Goal: Task Accomplishment & Management: Manage account settings

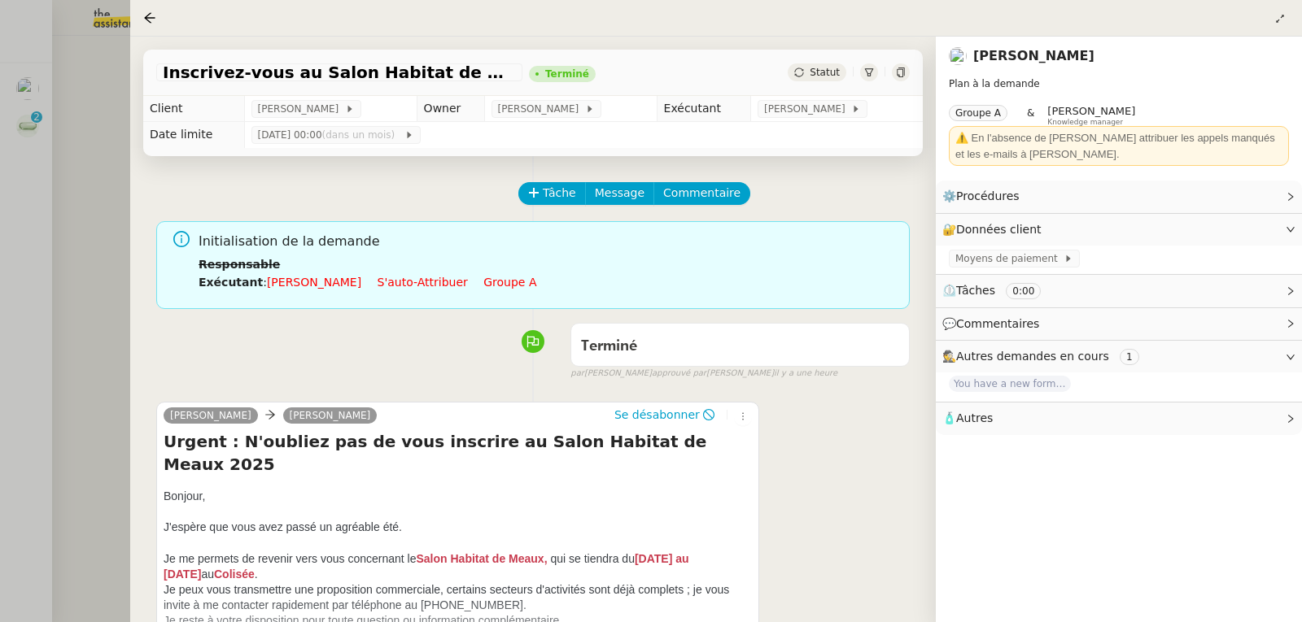
click at [47, 207] on div at bounding box center [651, 311] width 1302 height 622
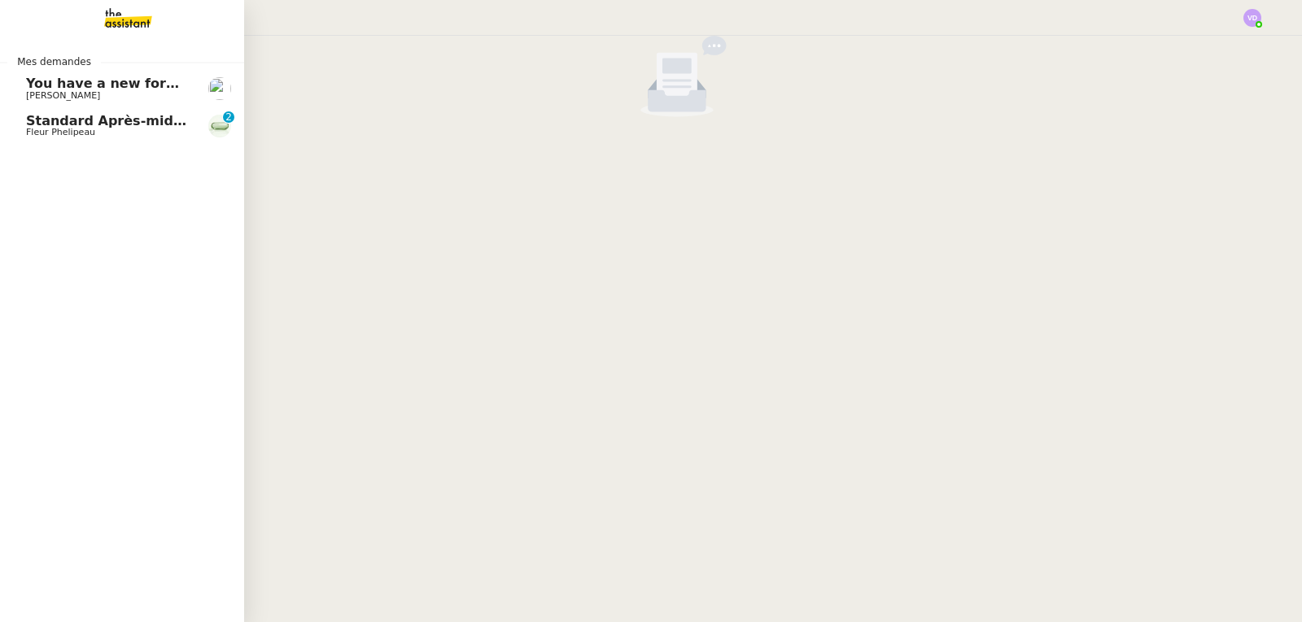
click at [54, 119] on span "Standard Après-midi - DLAB" at bounding box center [128, 120] width 205 height 15
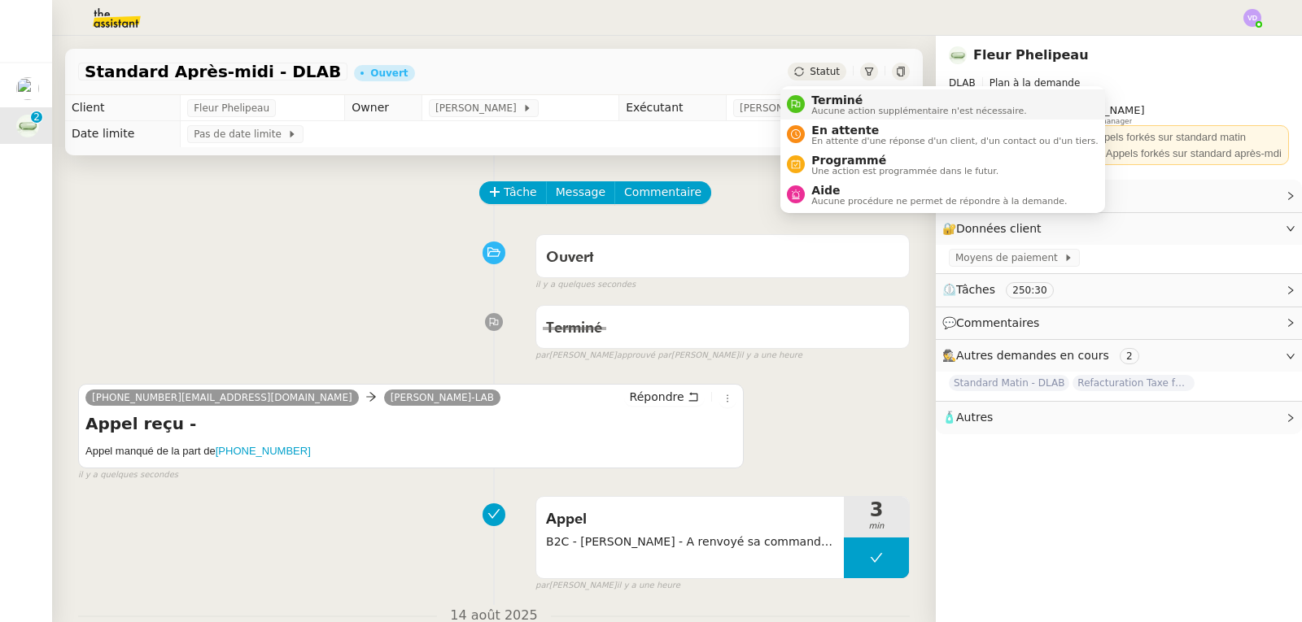
click at [836, 111] on span "Aucune action supplémentaire n'est nécessaire." at bounding box center [918, 111] width 215 height 9
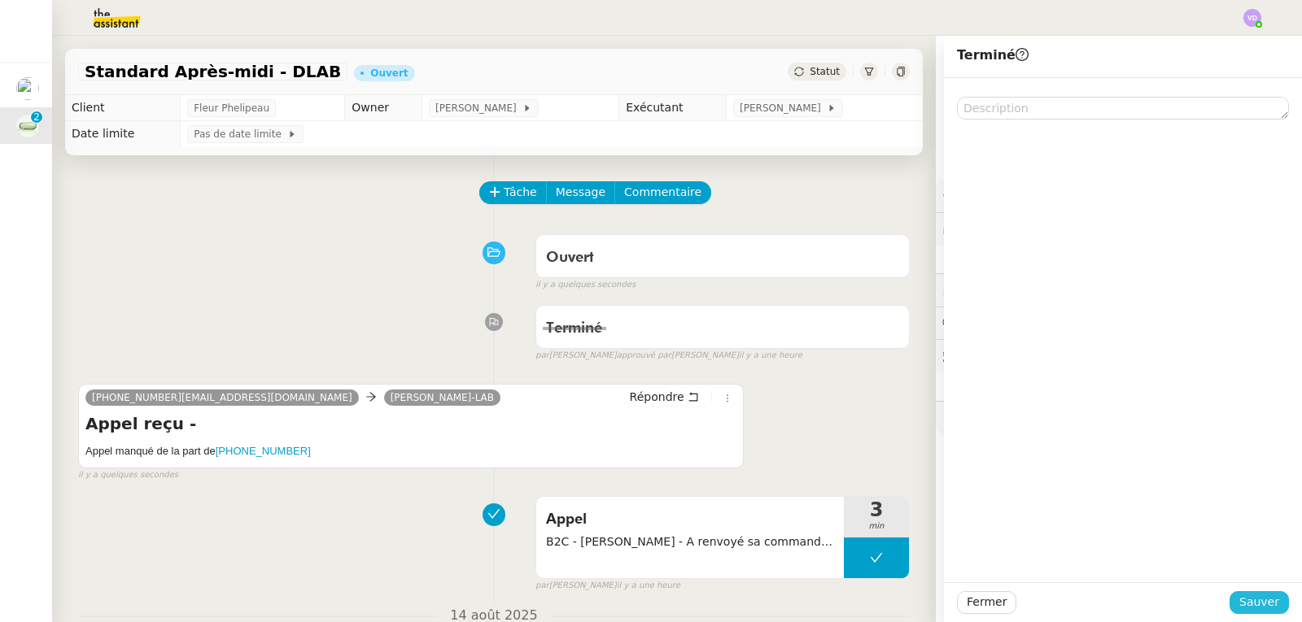
click at [1239, 608] on span "Sauver" at bounding box center [1259, 602] width 40 height 19
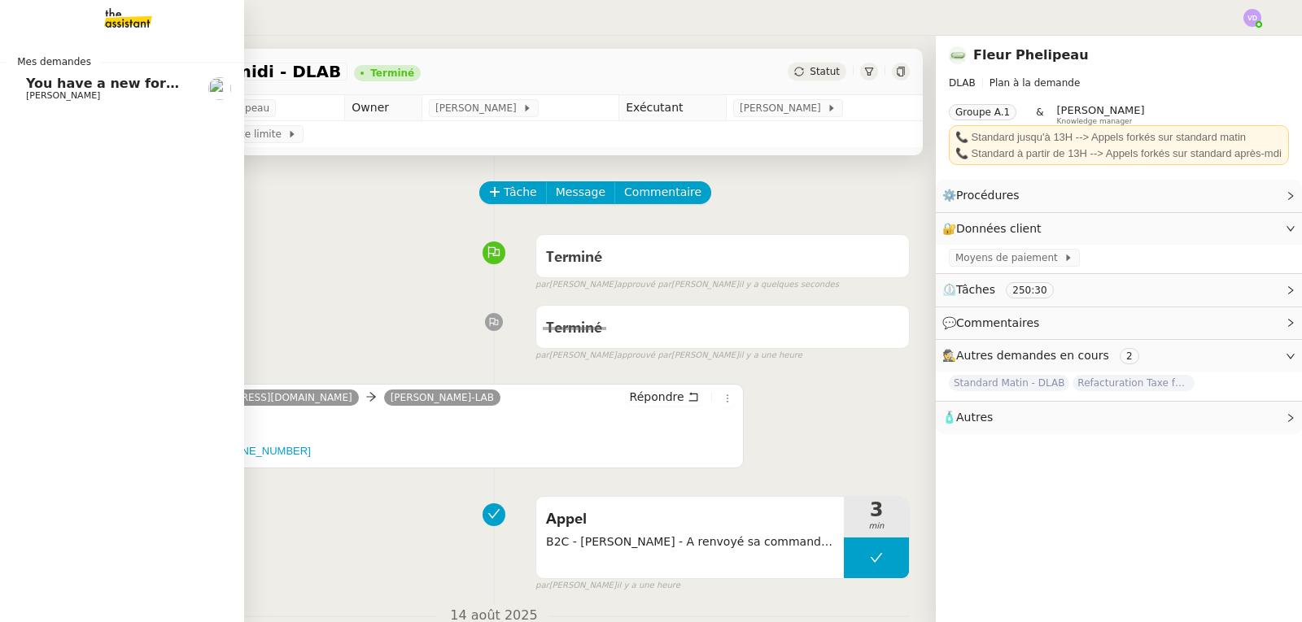
click at [100, 92] on span "[PERSON_NAME]" at bounding box center [63, 95] width 74 height 11
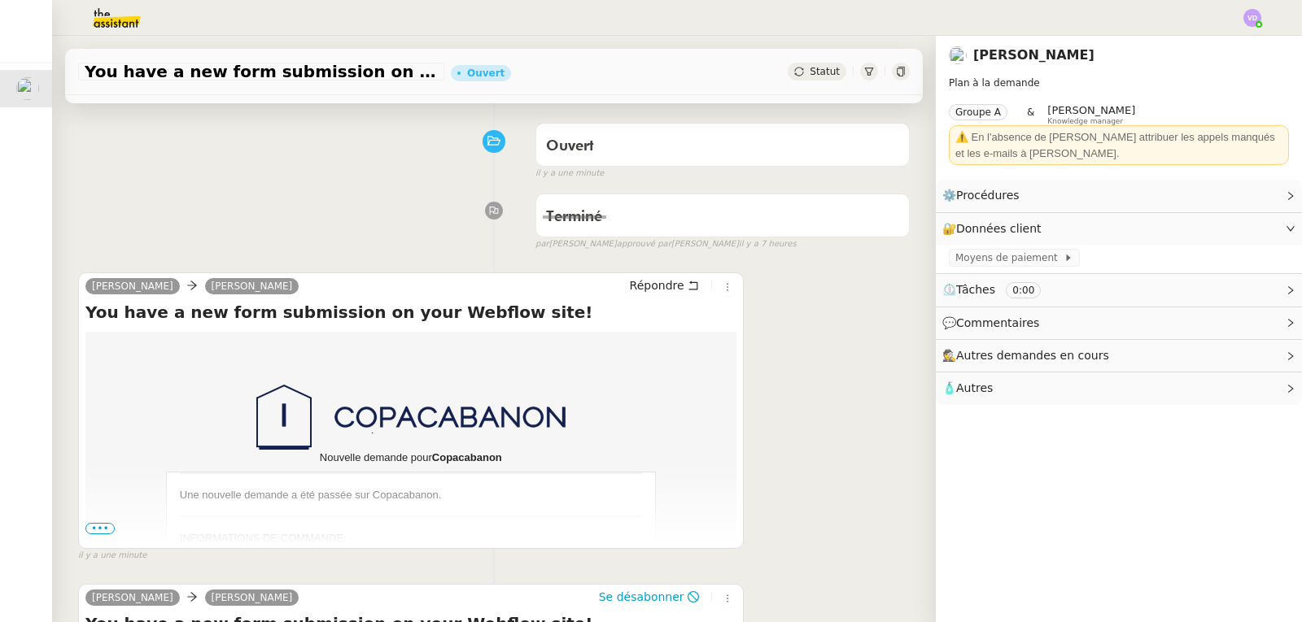
scroll to position [325, 0]
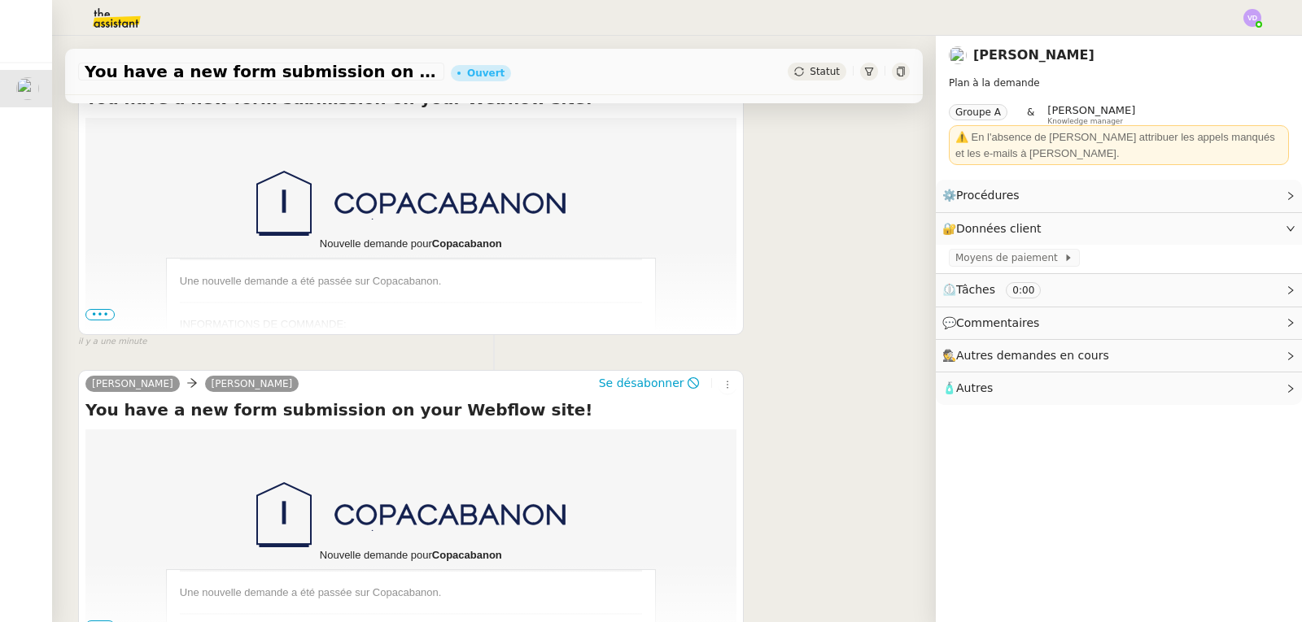
click at [103, 315] on span "•••" at bounding box center [99, 314] width 29 height 11
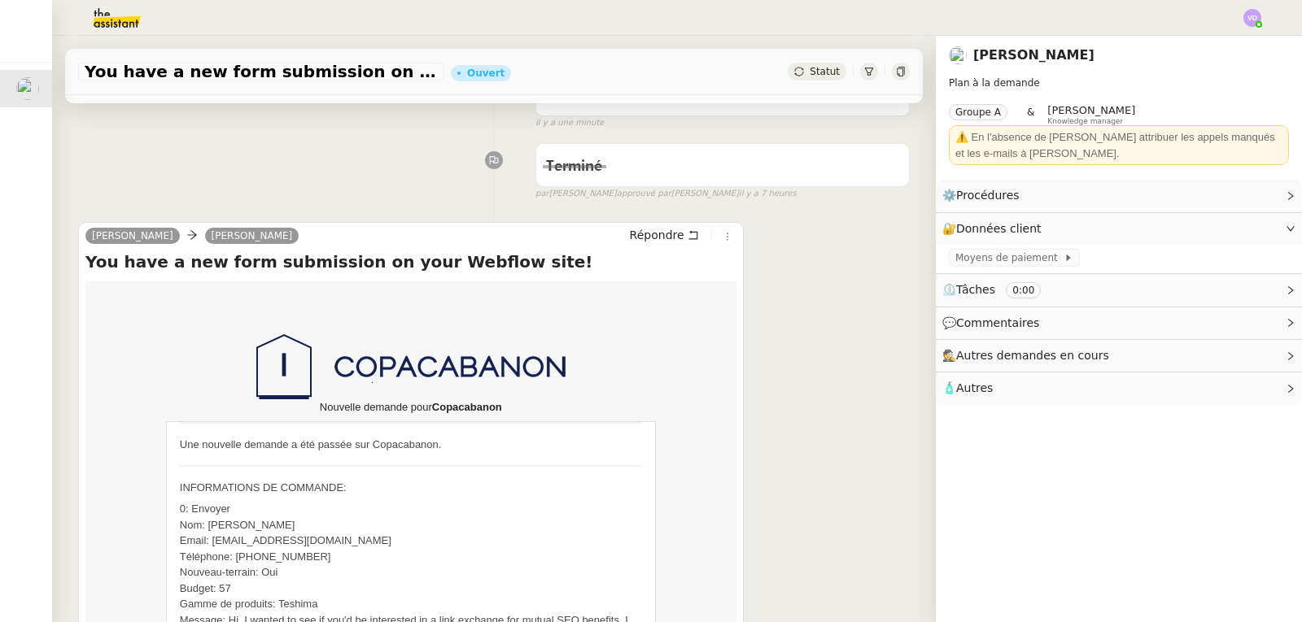
scroll to position [0, 0]
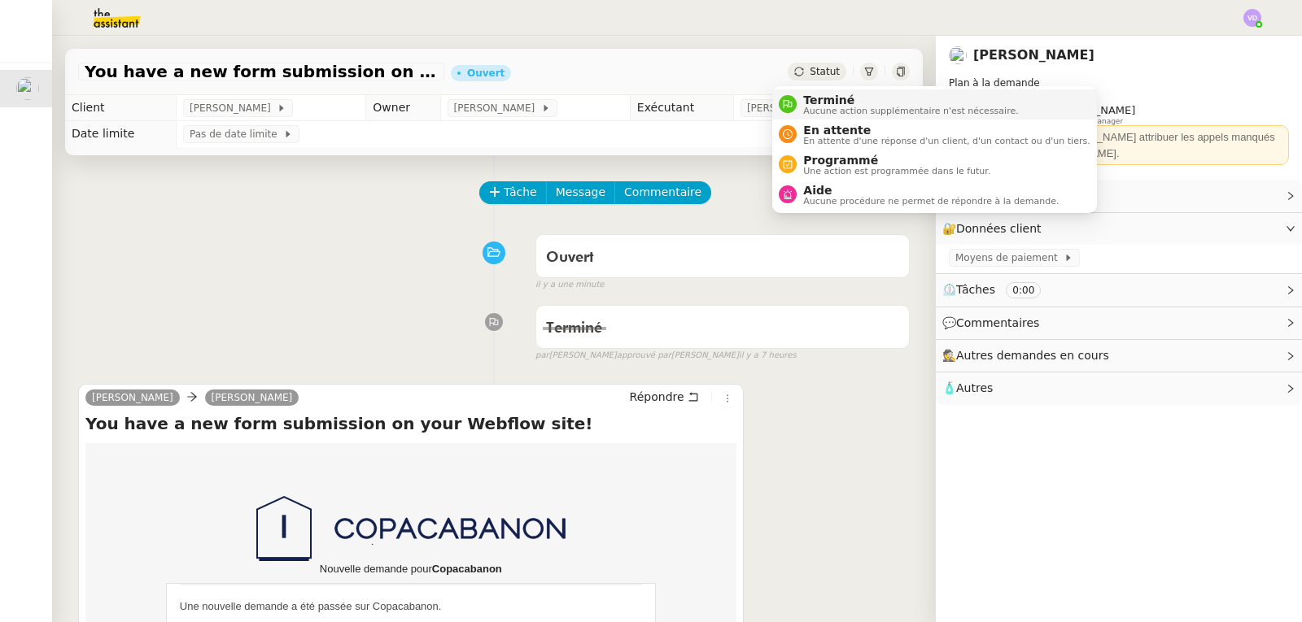
click at [814, 94] on span "Terminé" at bounding box center [910, 100] width 215 height 13
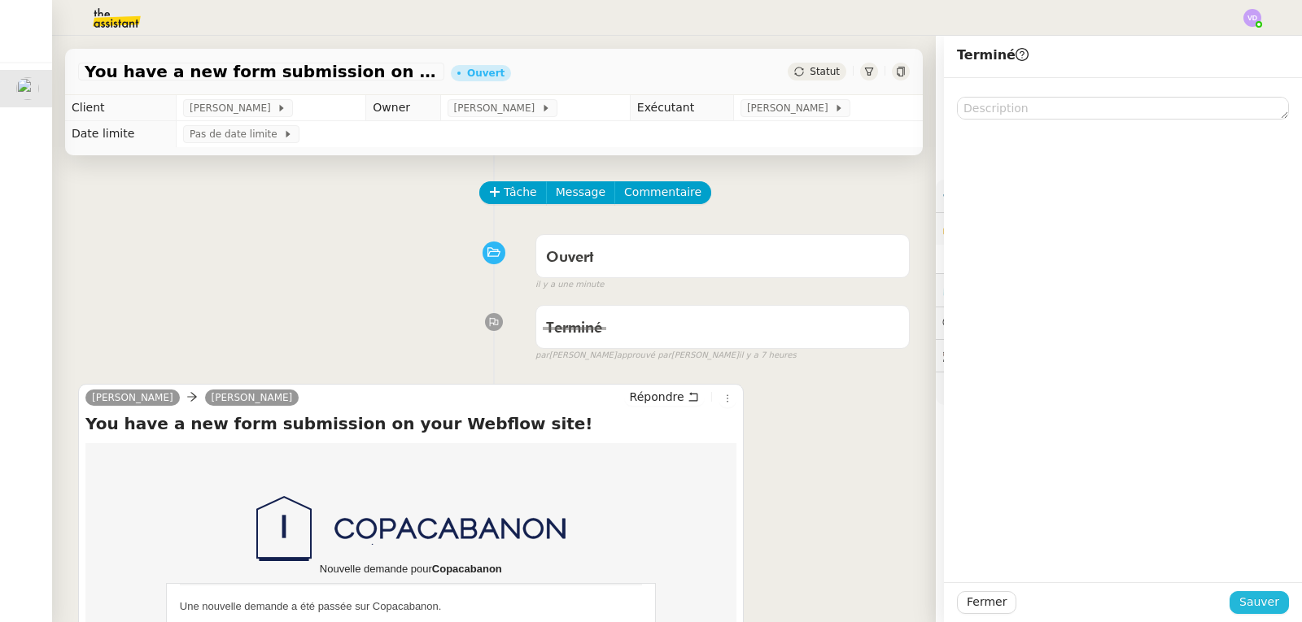
click at [1239, 596] on span "Sauver" at bounding box center [1259, 602] width 40 height 19
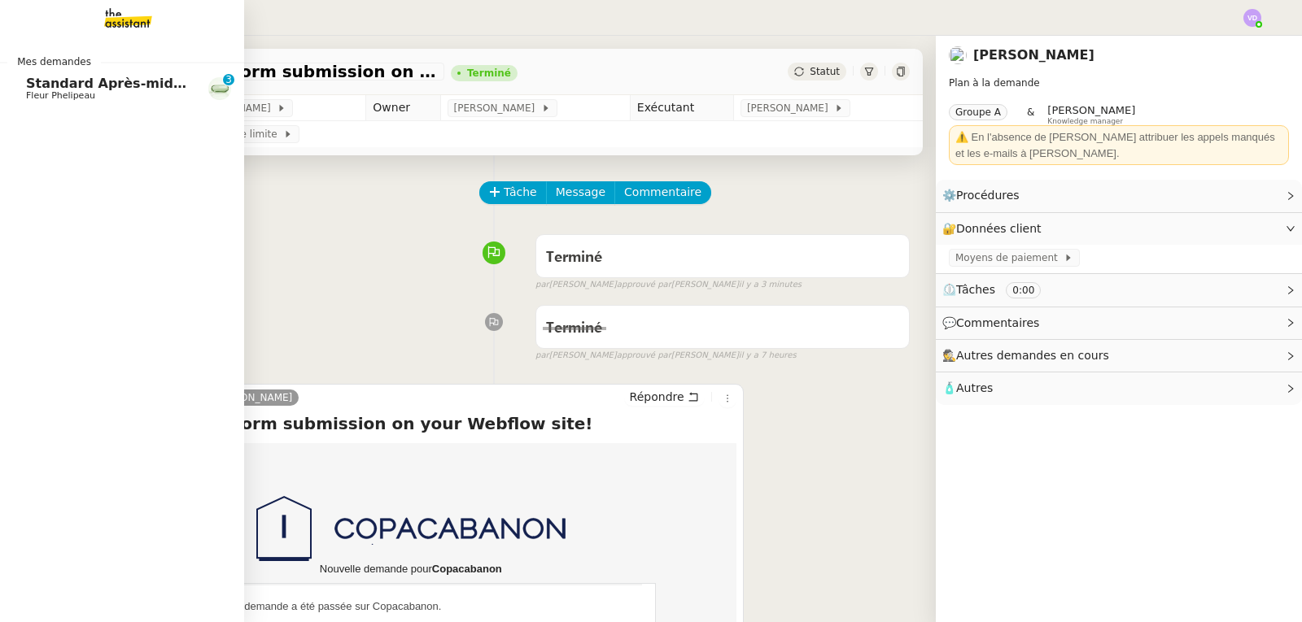
click at [100, 91] on span "Fleur Phelipeau" at bounding box center [108, 96] width 164 height 10
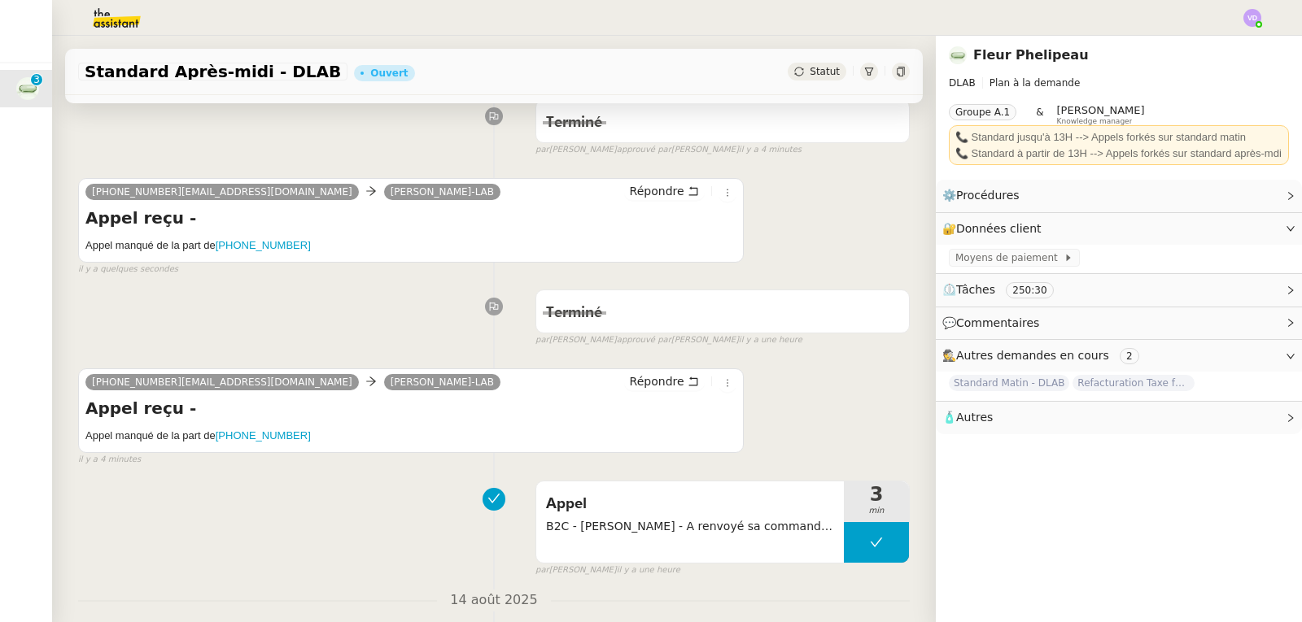
scroll to position [244, 0]
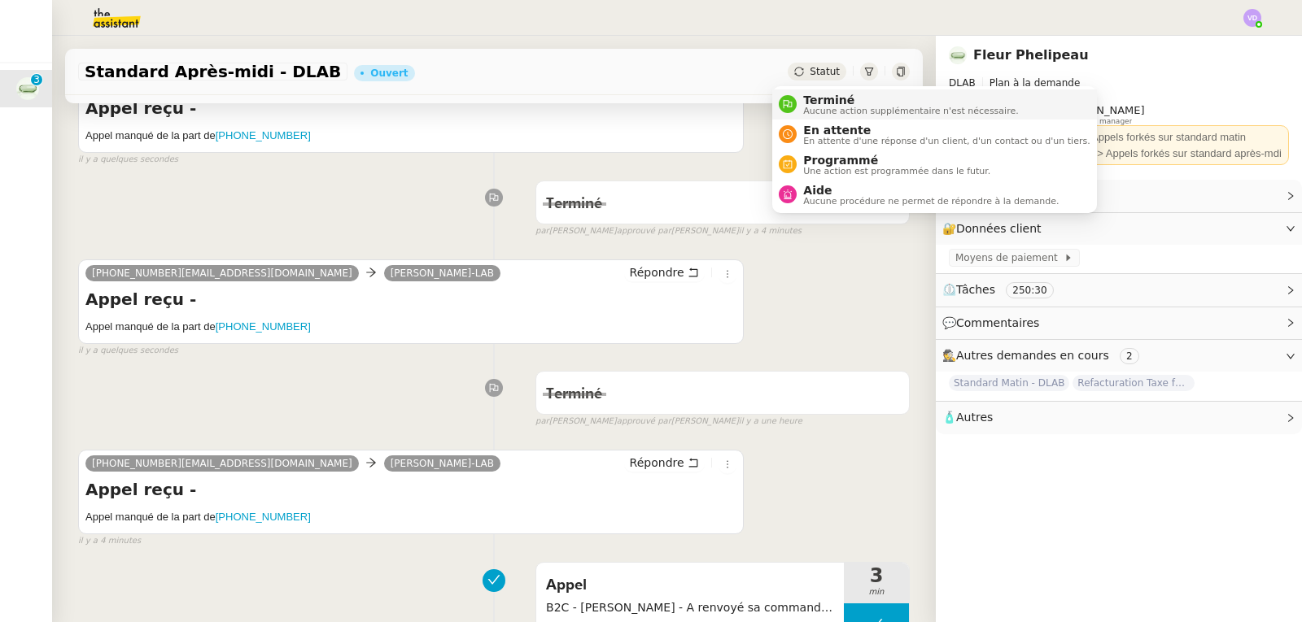
click at [820, 100] on span "Terminé" at bounding box center [910, 100] width 215 height 13
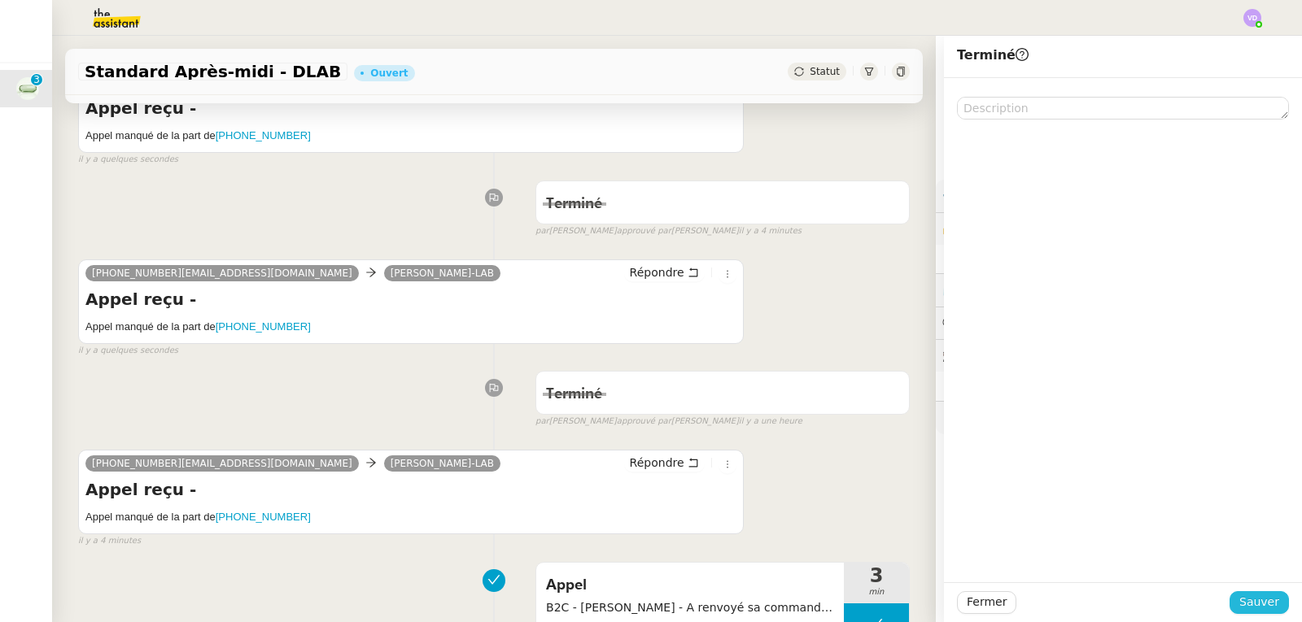
click at [1255, 604] on span "Sauver" at bounding box center [1259, 602] width 40 height 19
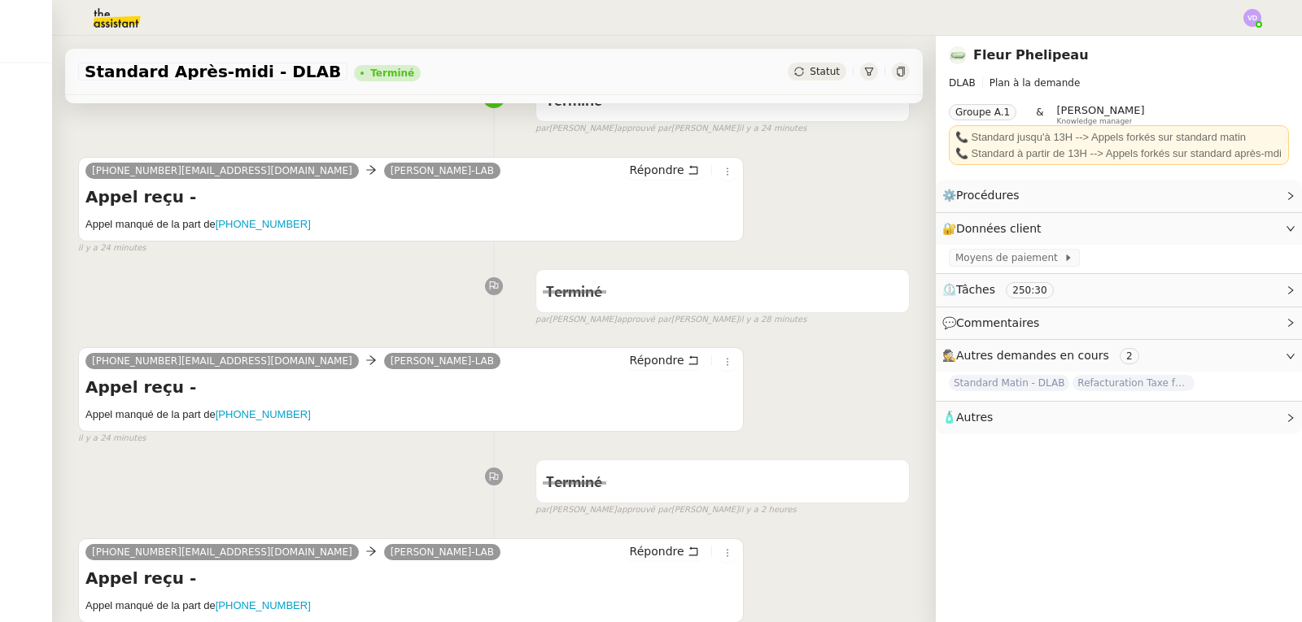
scroll to position [332, 0]
